Goal: Task Accomplishment & Management: Complete application form

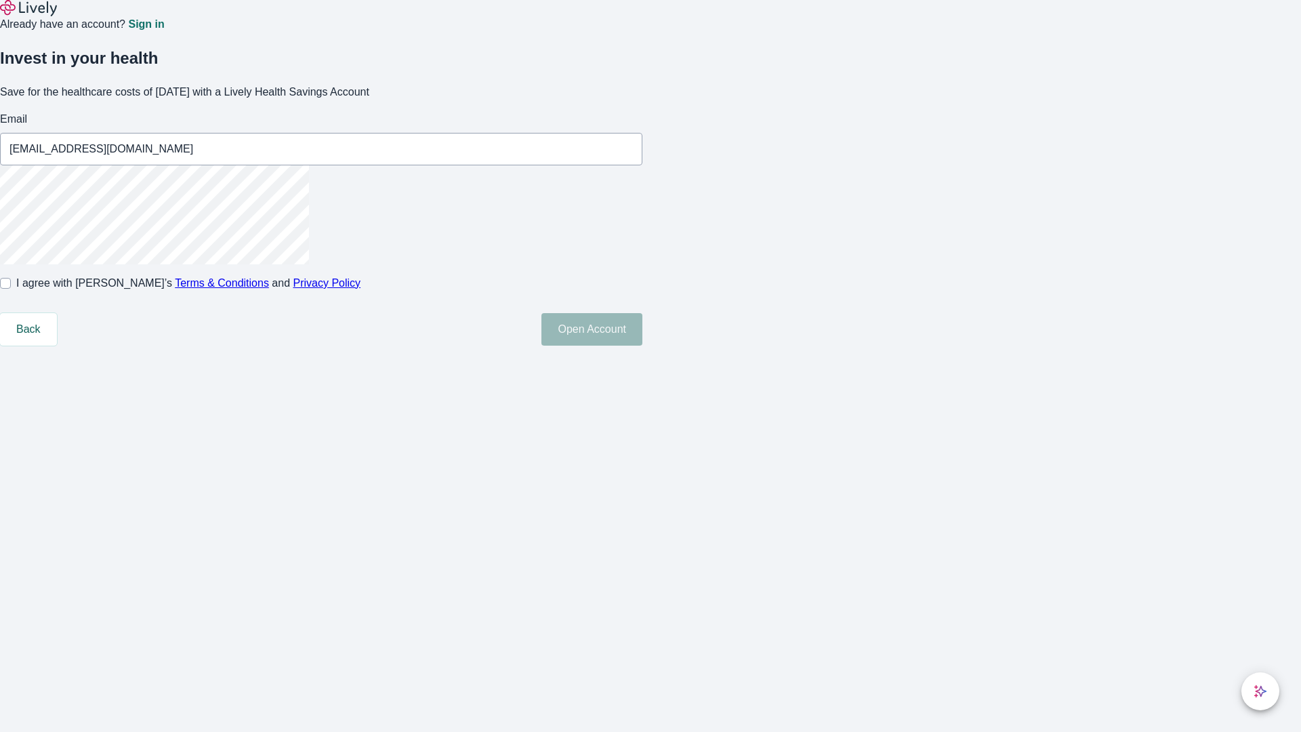
click at [11, 289] on input "I agree with Lively’s Terms & Conditions and Privacy Policy" at bounding box center [5, 283] width 11 height 11
checkbox input "true"
click at [643, 346] on button "Open Account" at bounding box center [592, 329] width 101 height 33
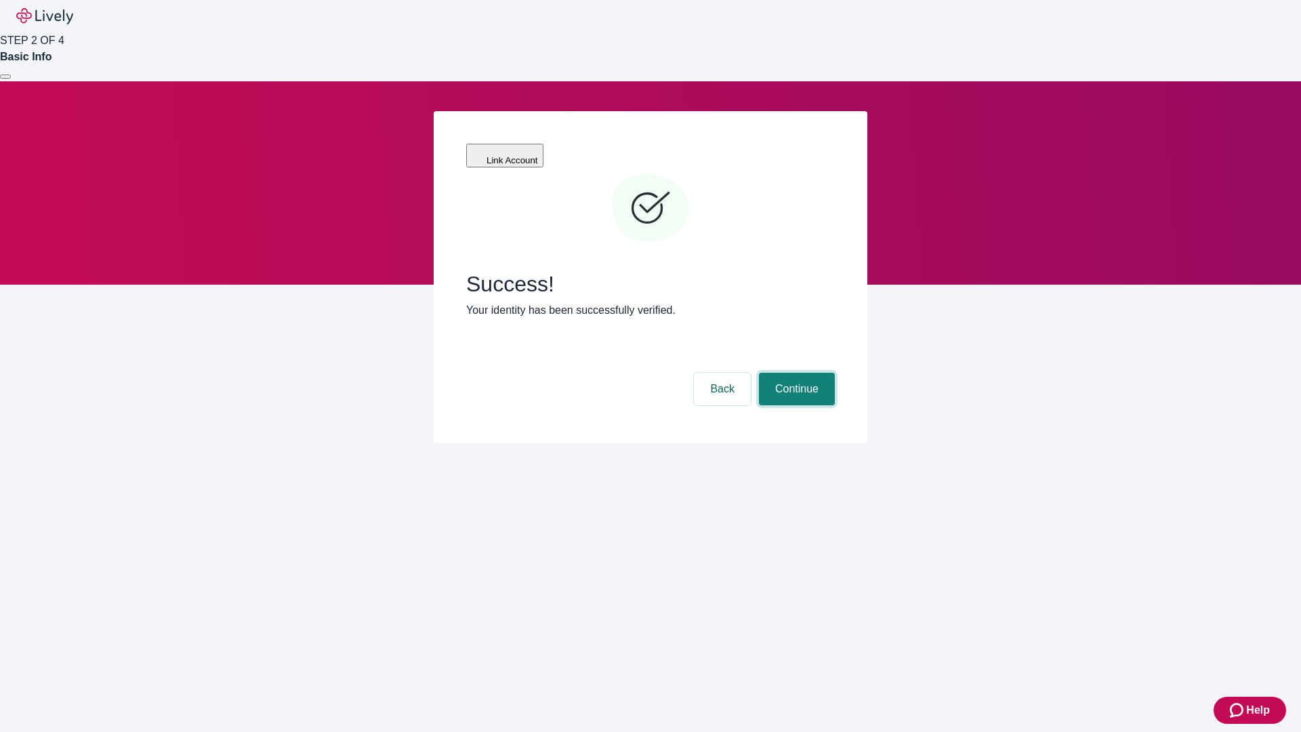
click at [795, 373] on button "Continue" at bounding box center [797, 389] width 76 height 33
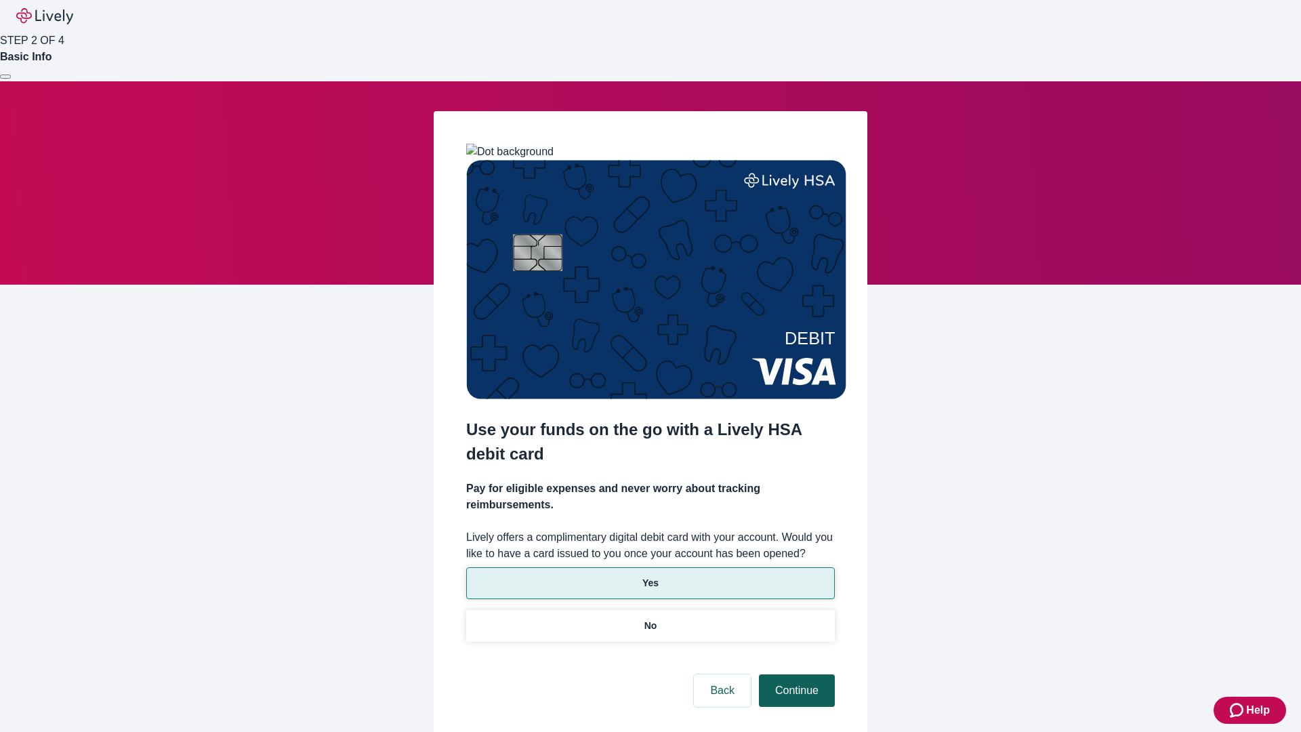
click at [650, 576] on p "Yes" at bounding box center [651, 583] width 16 height 14
click at [795, 674] on button "Continue" at bounding box center [797, 690] width 76 height 33
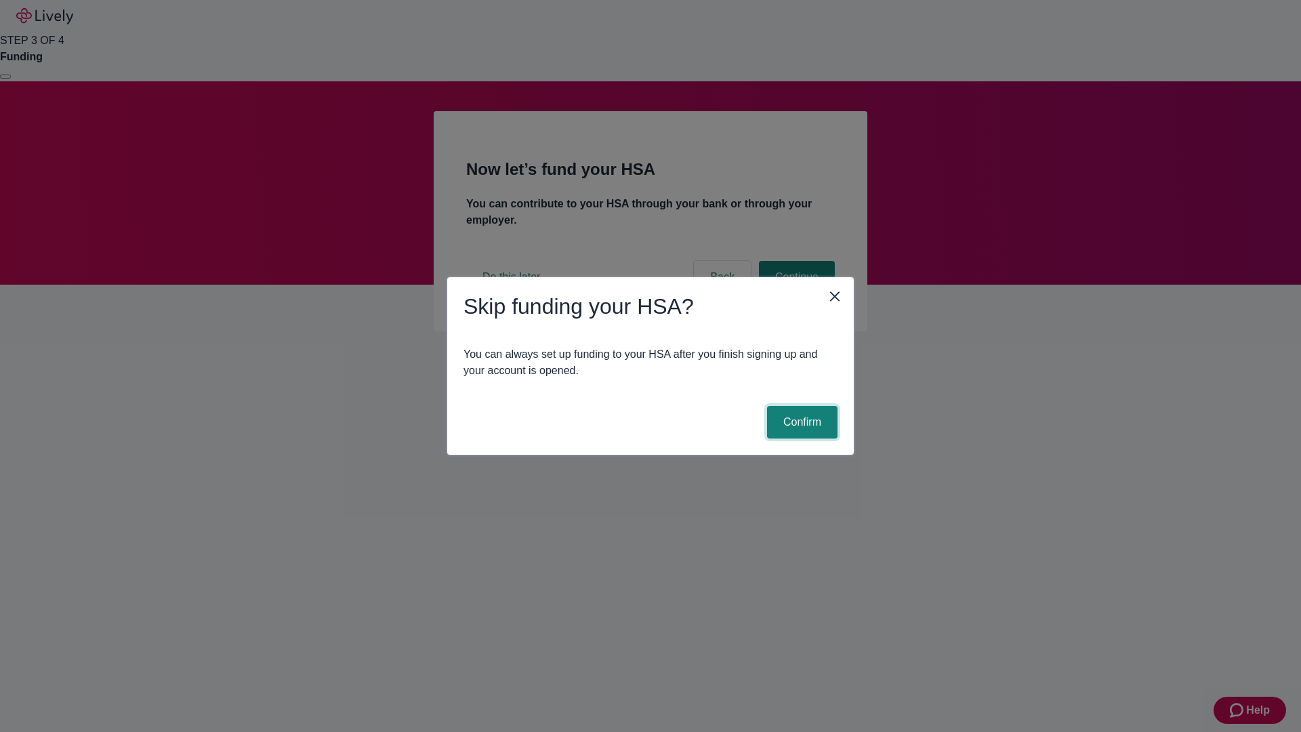
click at [800, 422] on button "Confirm" at bounding box center [802, 422] width 70 height 33
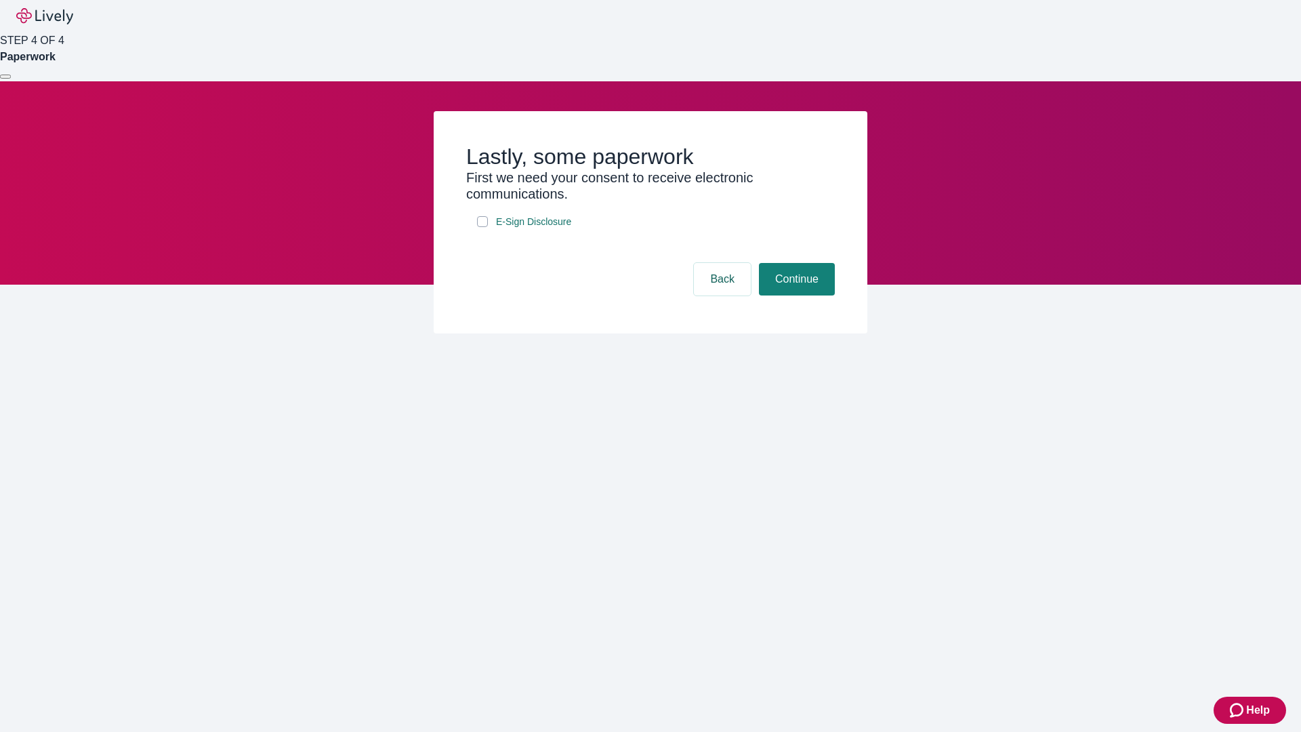
click at [483, 227] on input "E-Sign Disclosure" at bounding box center [482, 221] width 11 height 11
checkbox input "true"
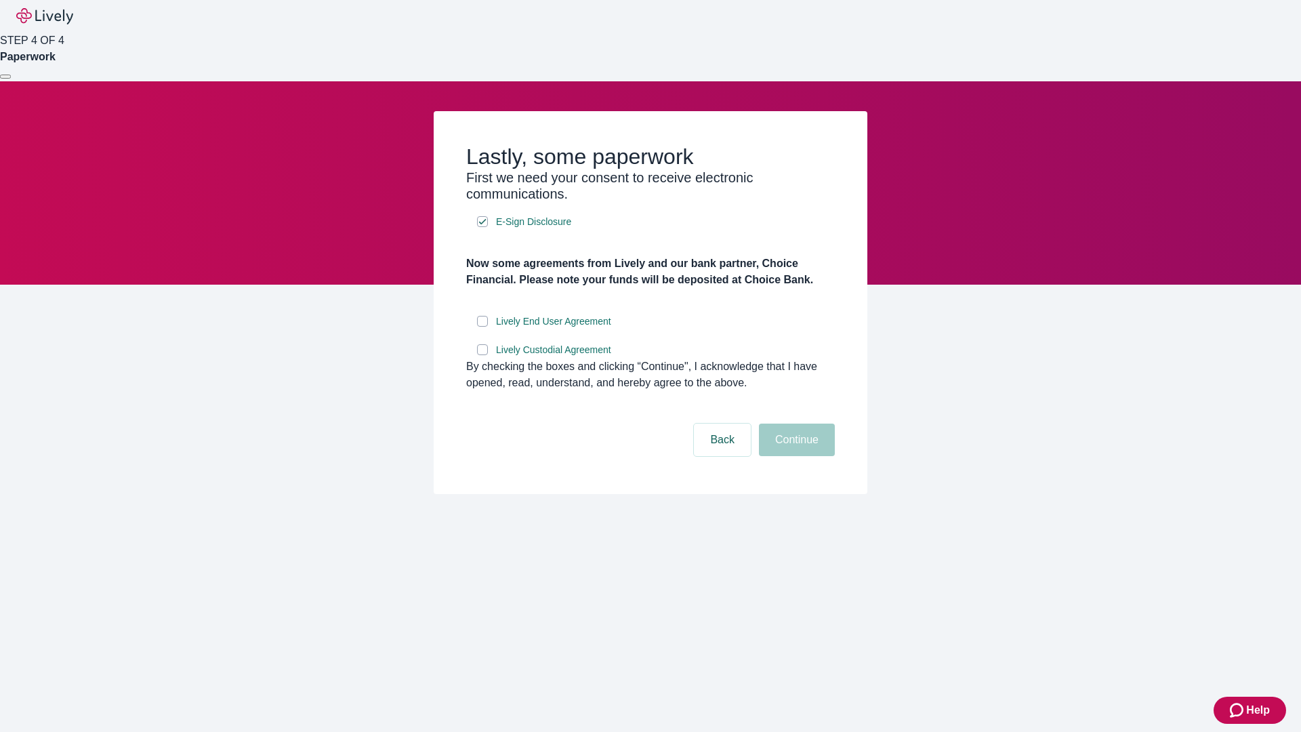
click at [483, 327] on input "Lively End User Agreement" at bounding box center [482, 321] width 11 height 11
checkbox input "true"
click at [483, 355] on input "Lively Custodial Agreement" at bounding box center [482, 349] width 11 height 11
checkbox input "true"
click at [795, 456] on button "Continue" at bounding box center [797, 440] width 76 height 33
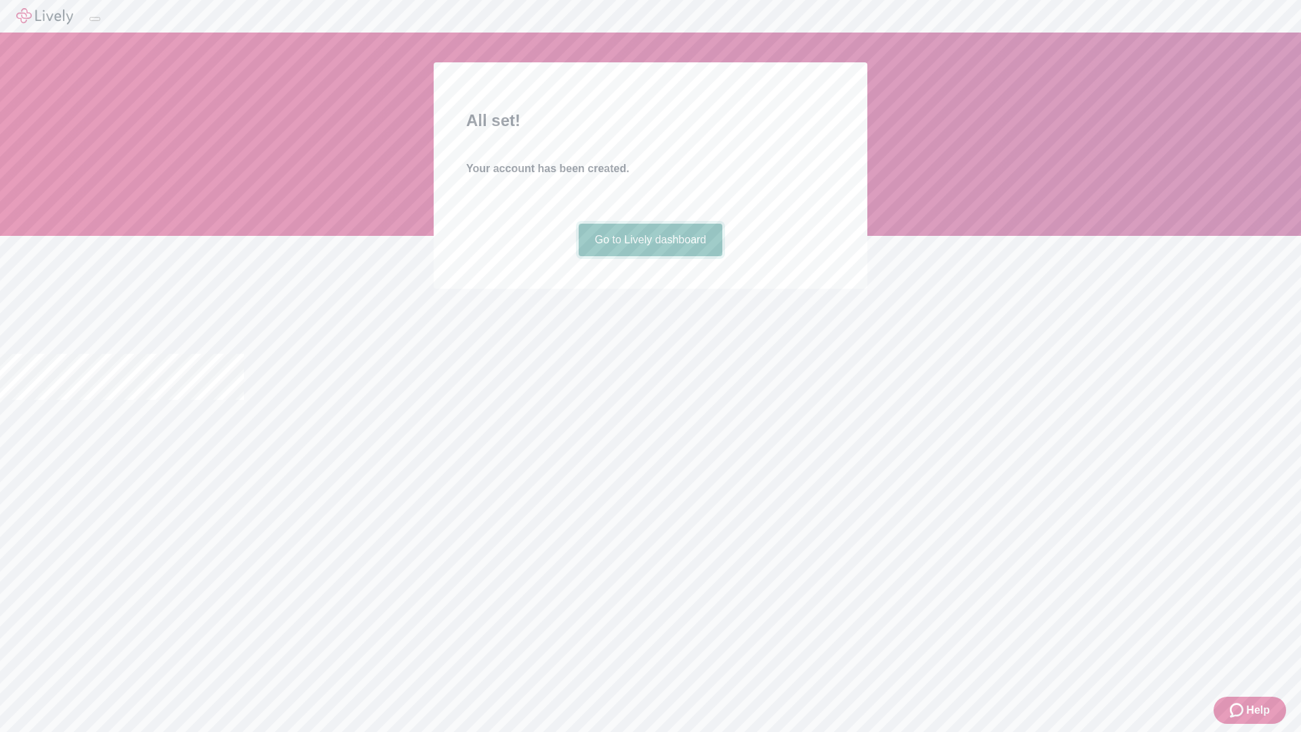
click at [650, 256] on link "Go to Lively dashboard" at bounding box center [651, 240] width 144 height 33
